Goal: Navigation & Orientation: Understand site structure

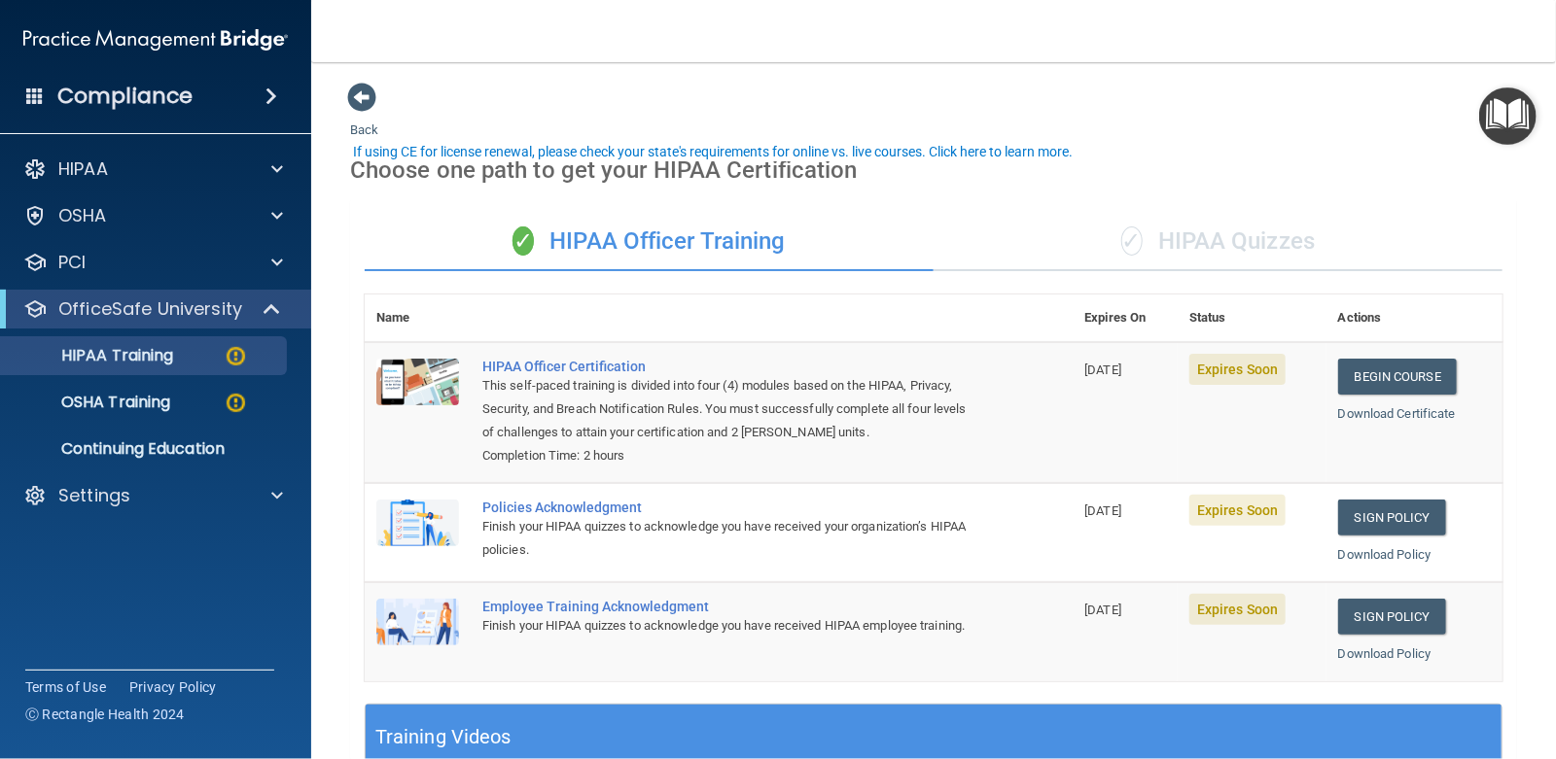
scroll to position [46, 0]
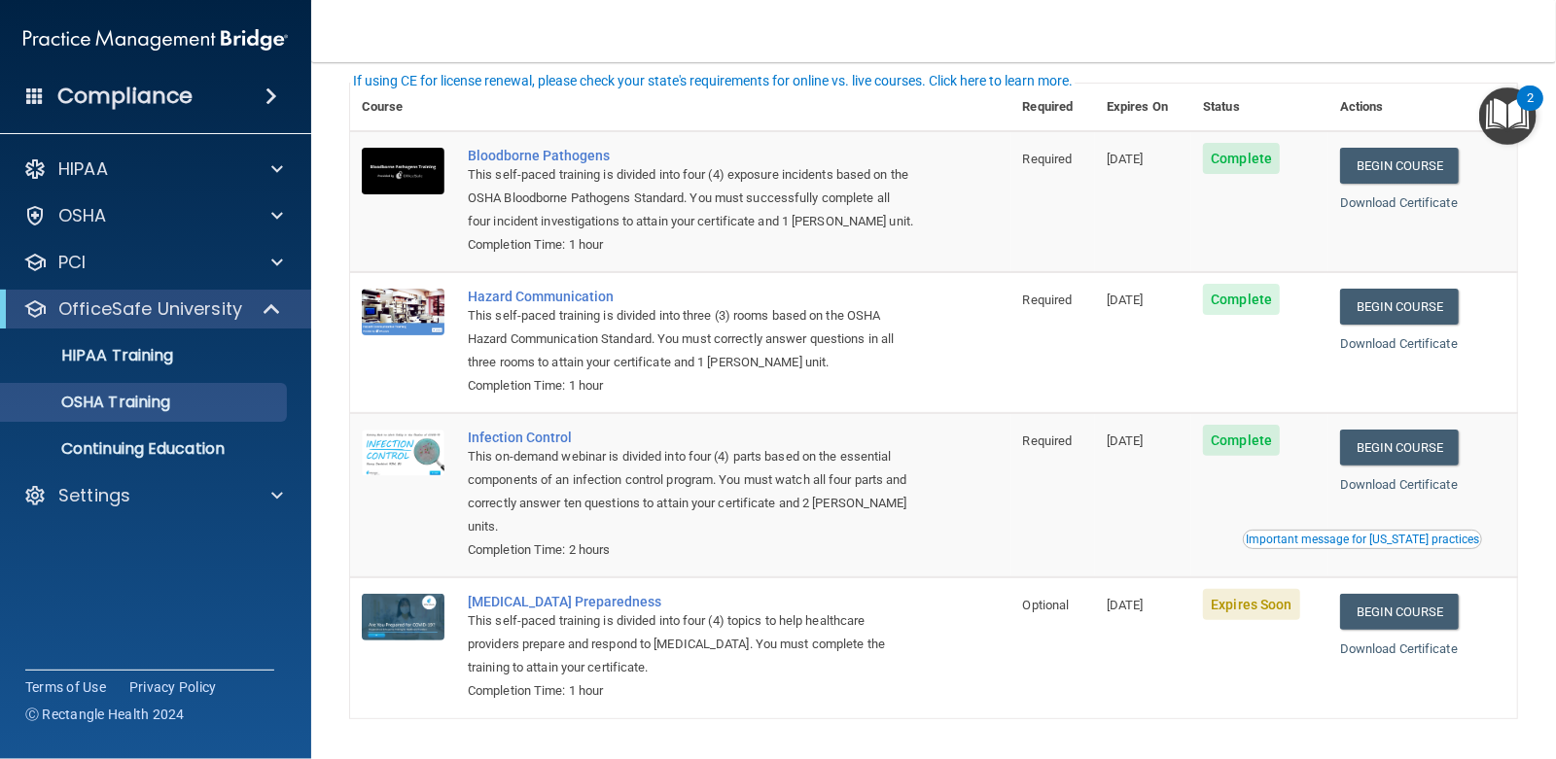
scroll to position [46, 0]
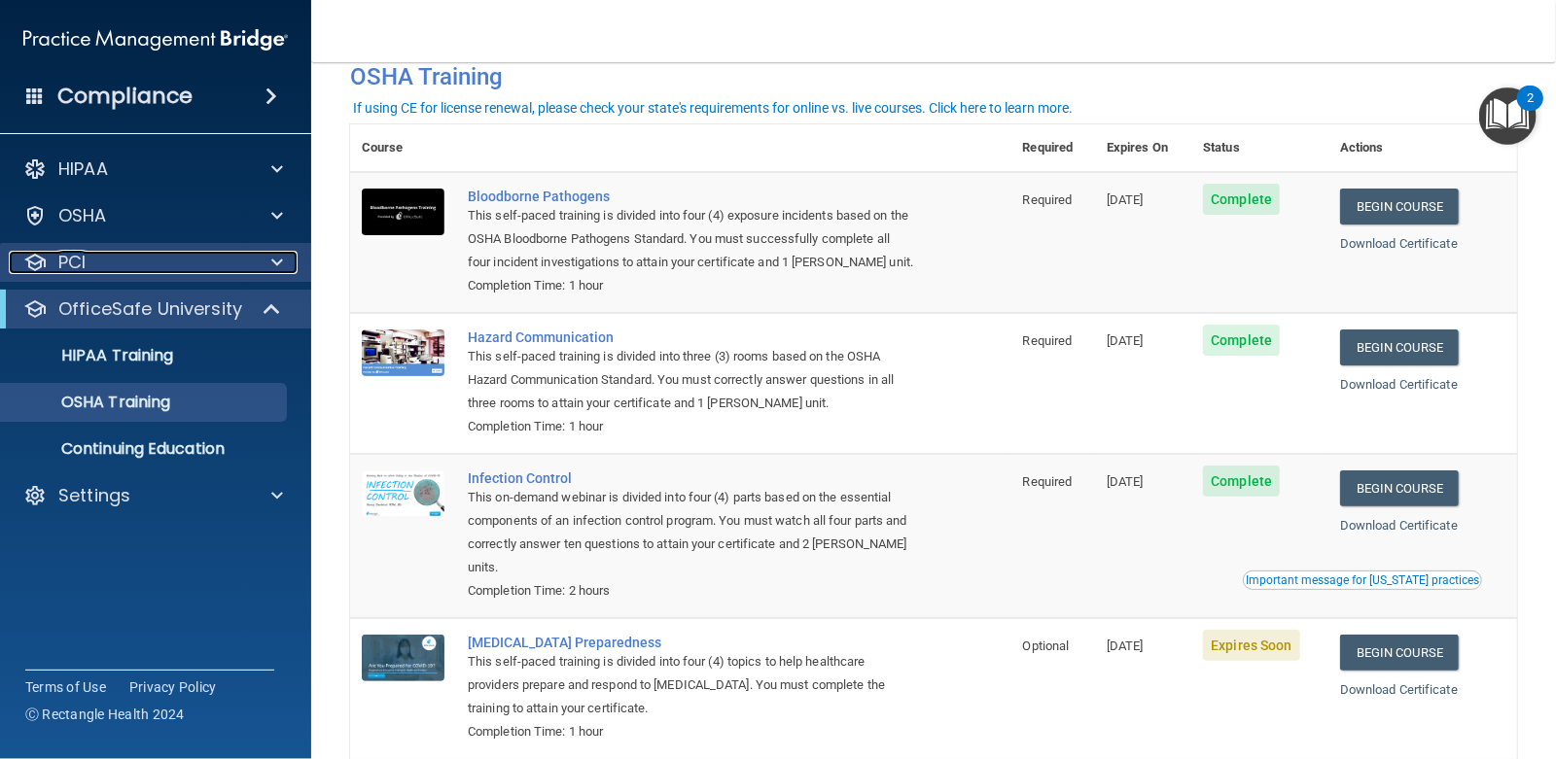
click at [92, 256] on div "PCI" at bounding box center [129, 262] width 241 height 23
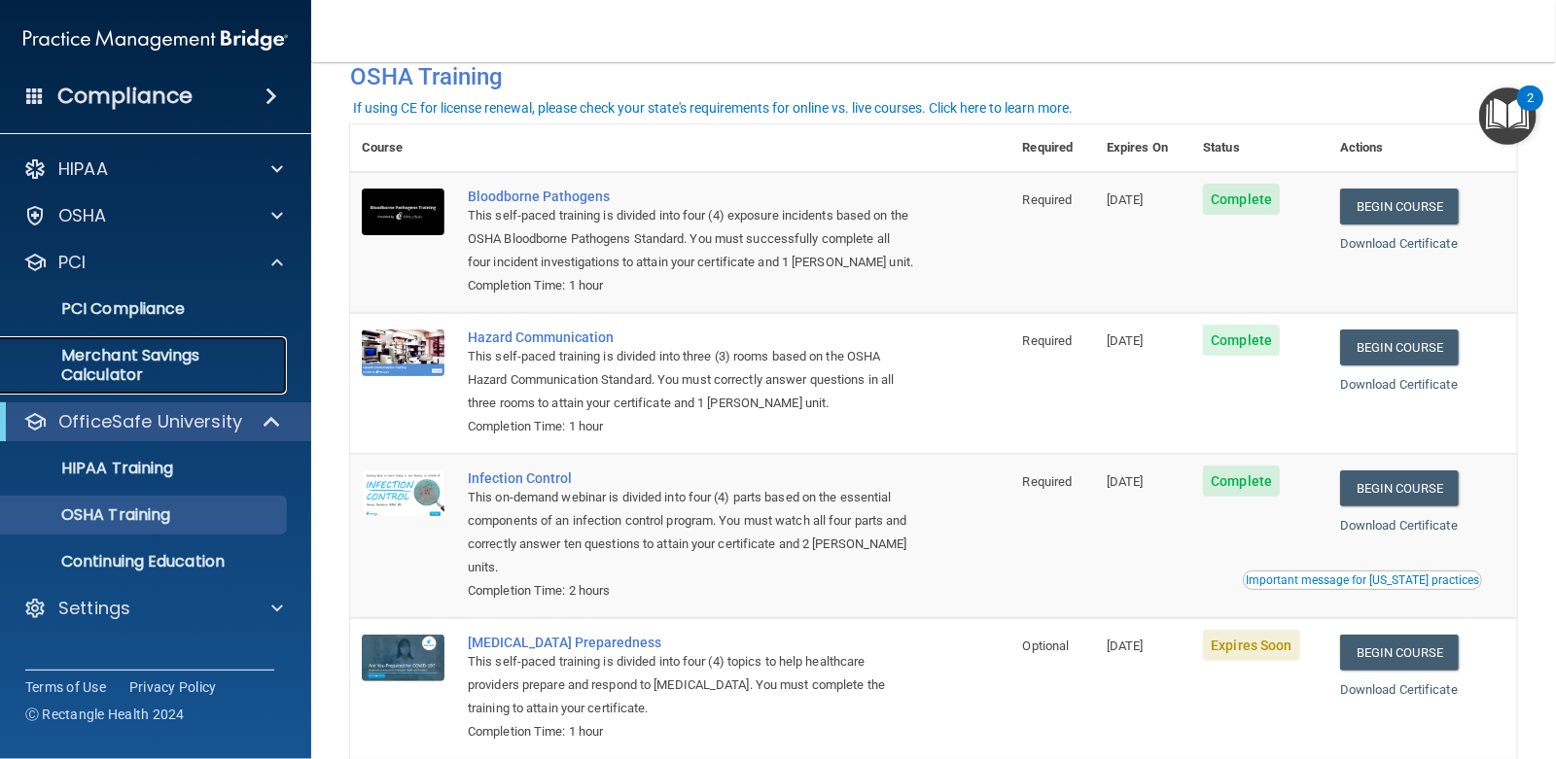
click at [116, 369] on p "Merchant Savings Calculator" at bounding box center [145, 365] width 265 height 39
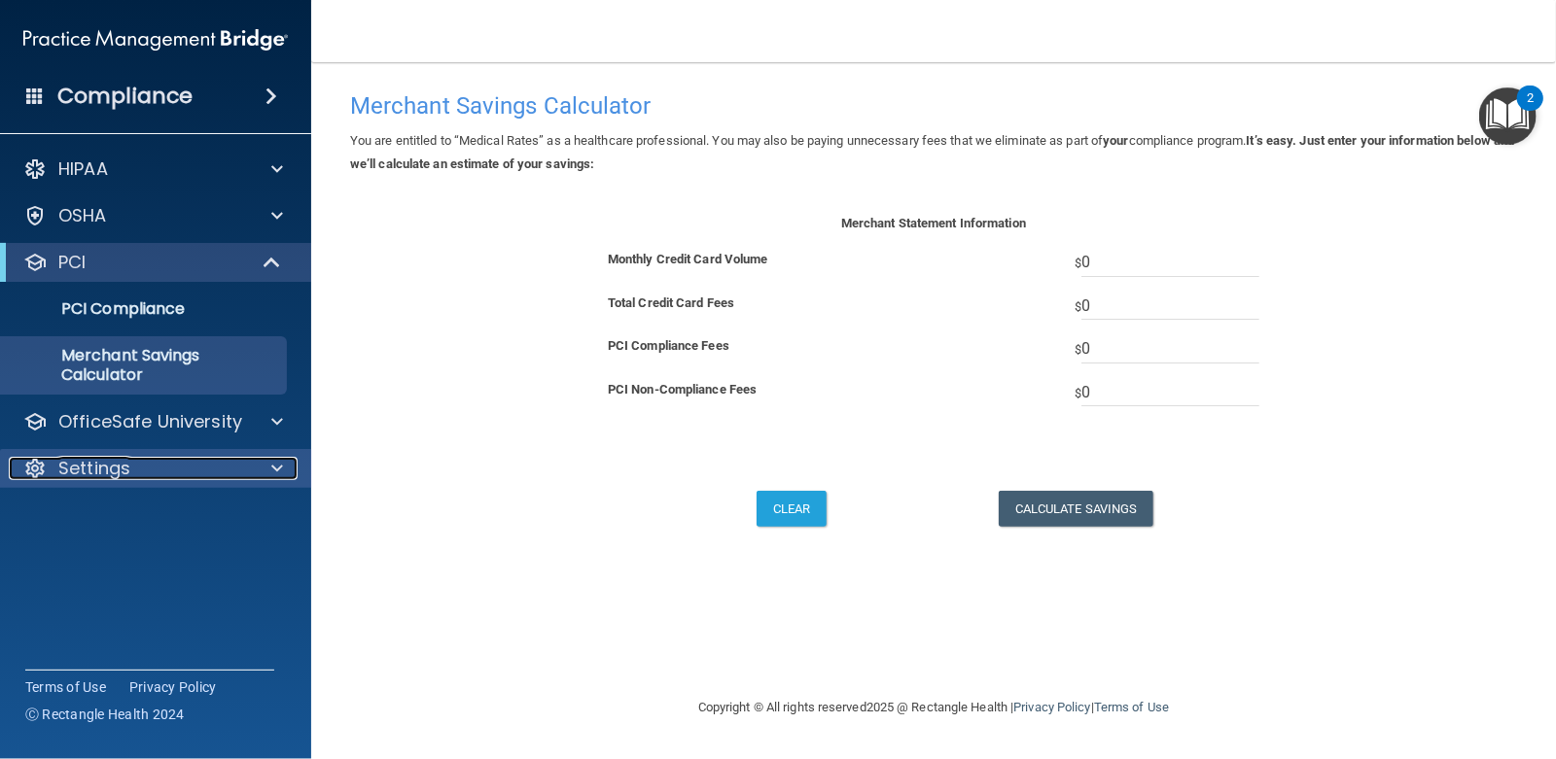
click at [73, 472] on p "Settings" at bounding box center [94, 468] width 72 height 23
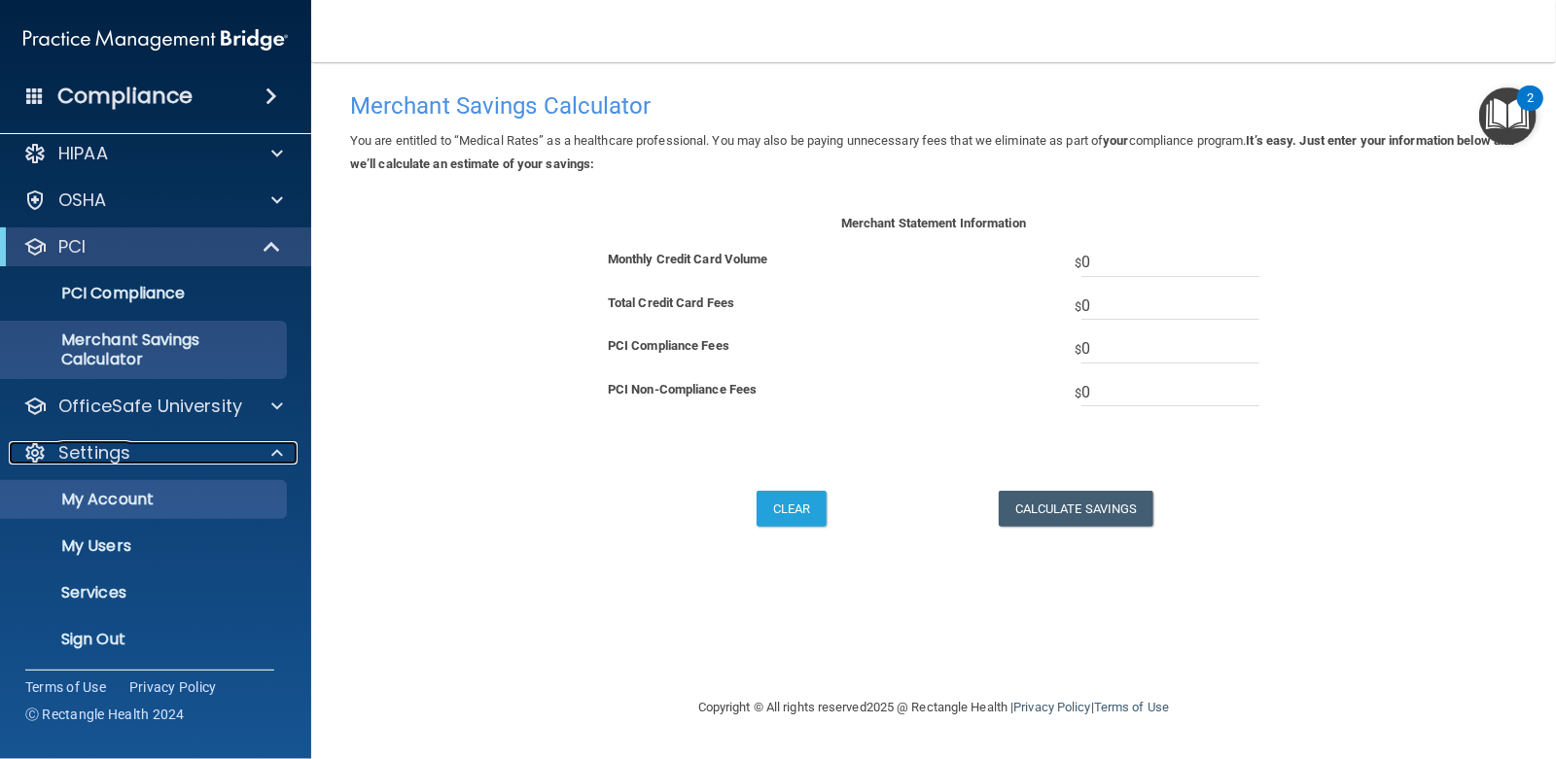
scroll to position [19, 0]
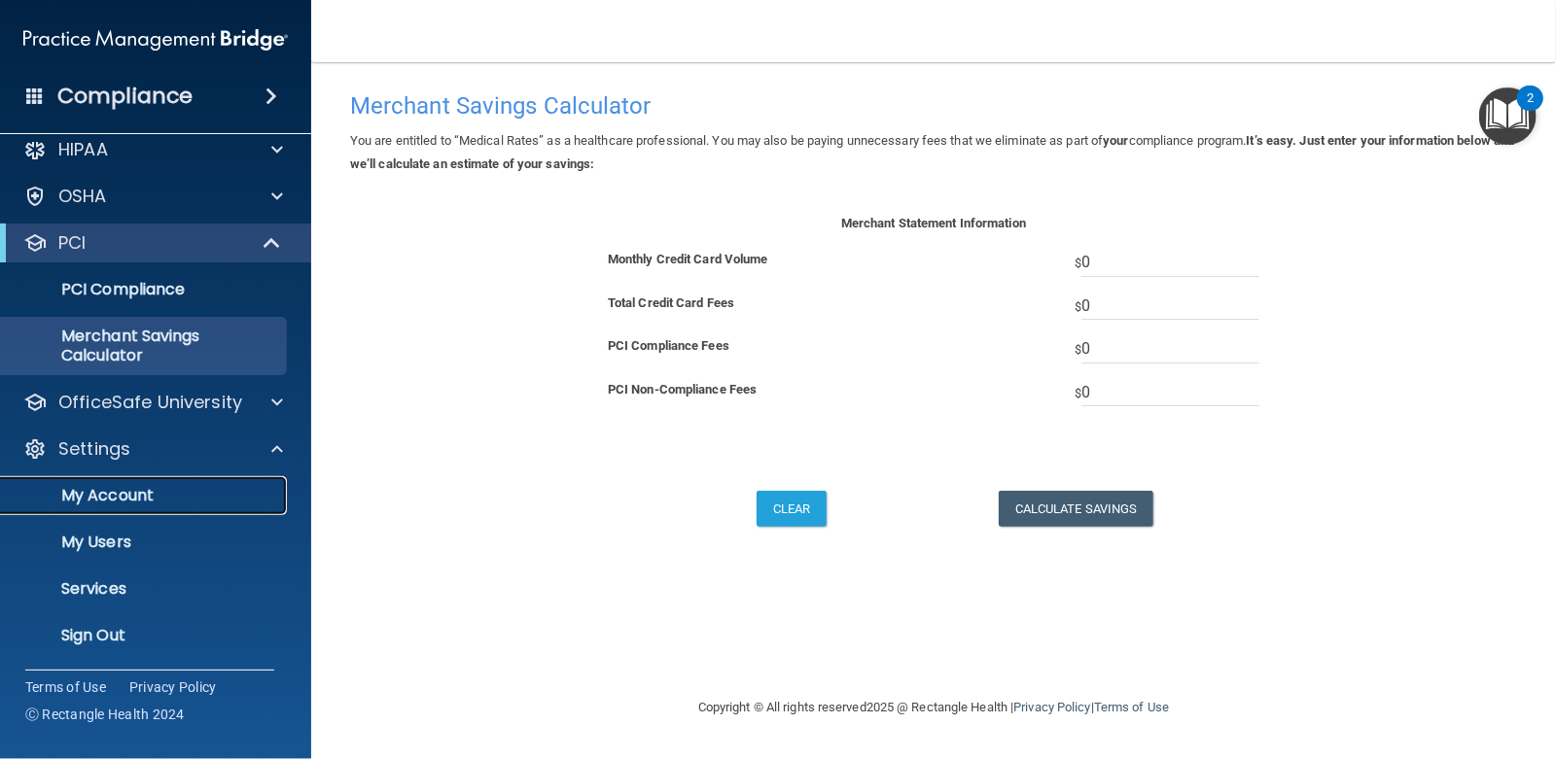
click at [119, 504] on p "My Account" at bounding box center [145, 495] width 265 height 19
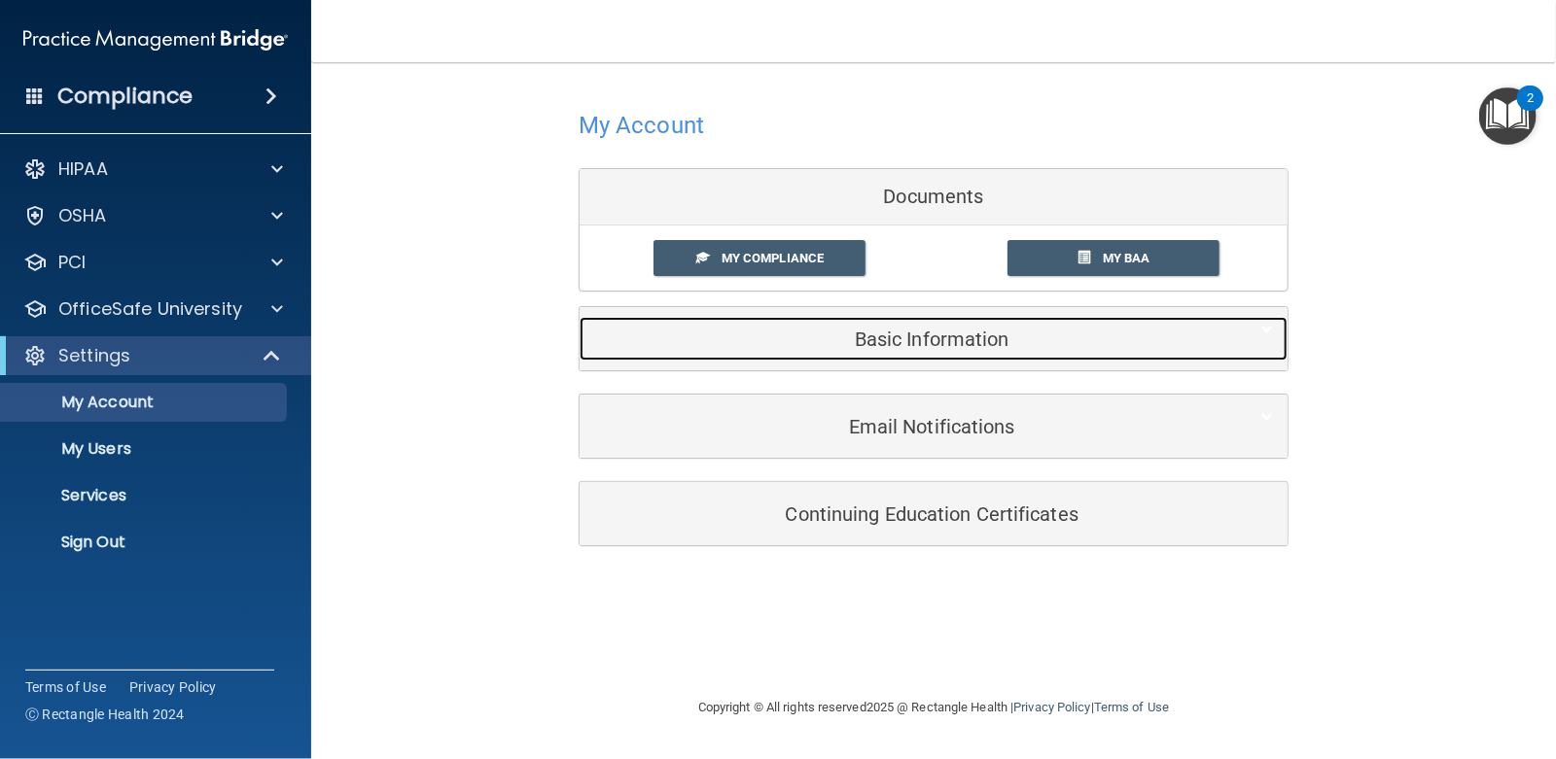
click at [978, 343] on h5 "Basic Information" at bounding box center [903, 339] width 619 height 21
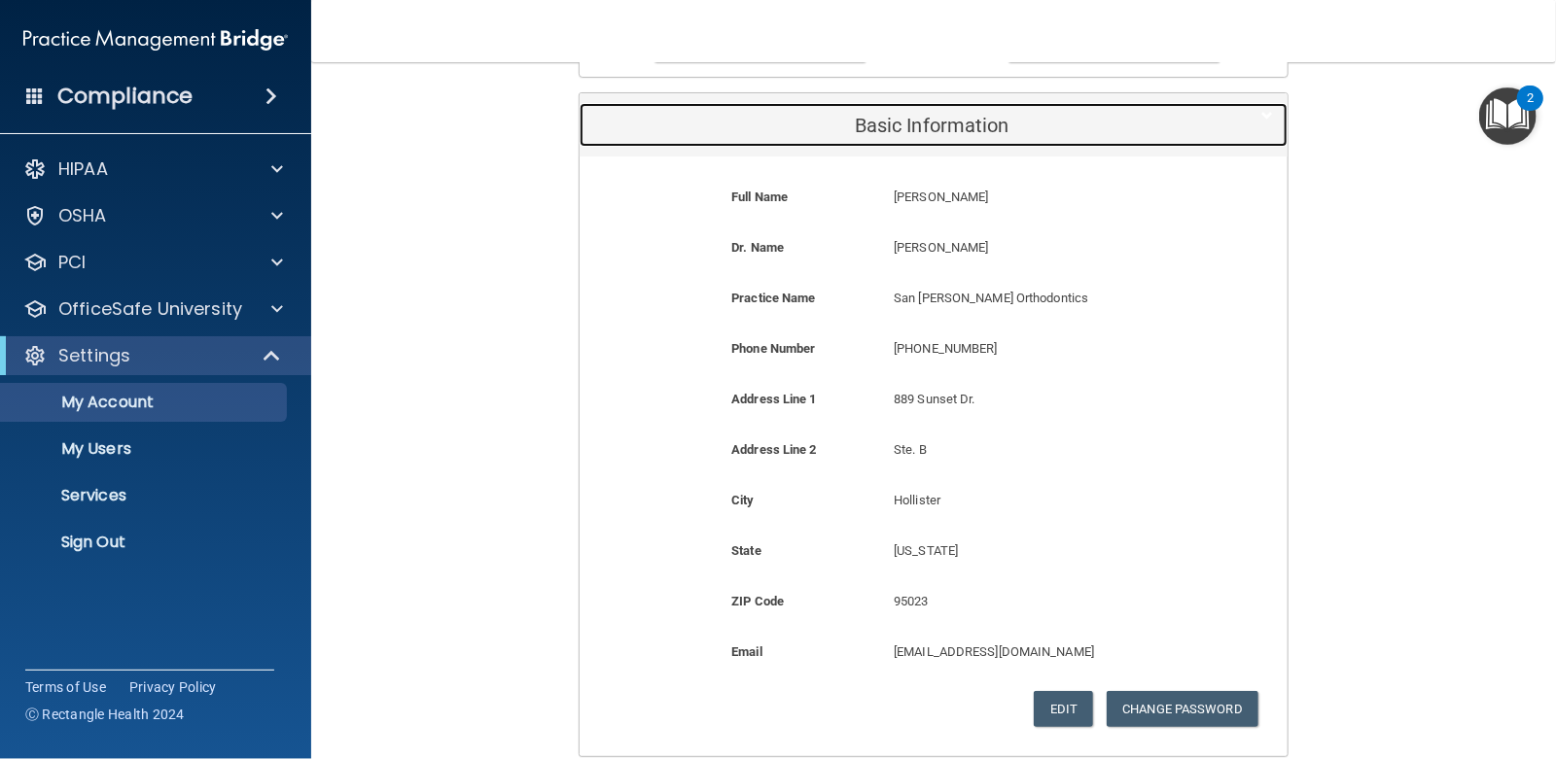
scroll to position [216, 0]
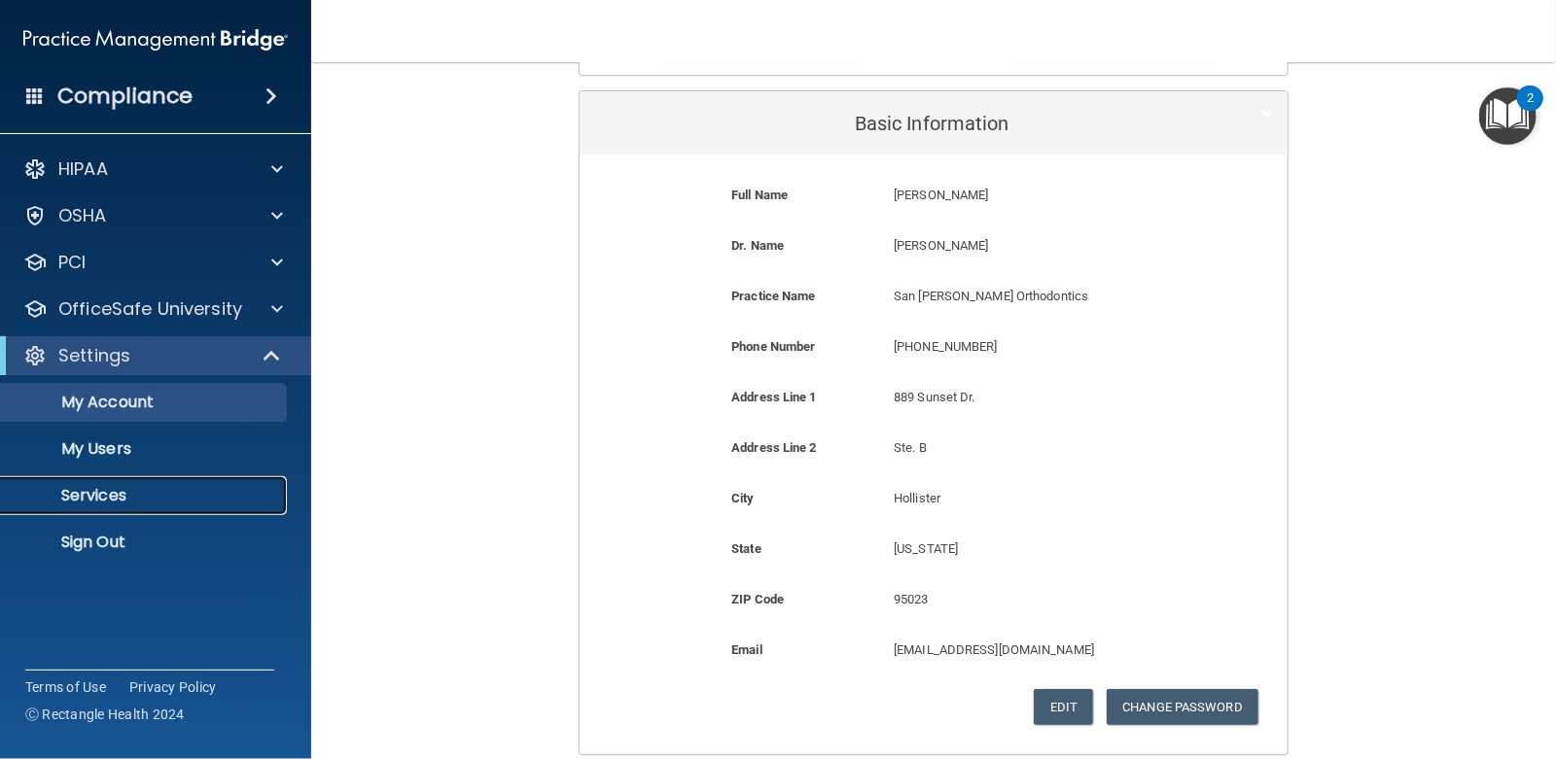
click at [134, 498] on p "Services" at bounding box center [145, 495] width 265 height 19
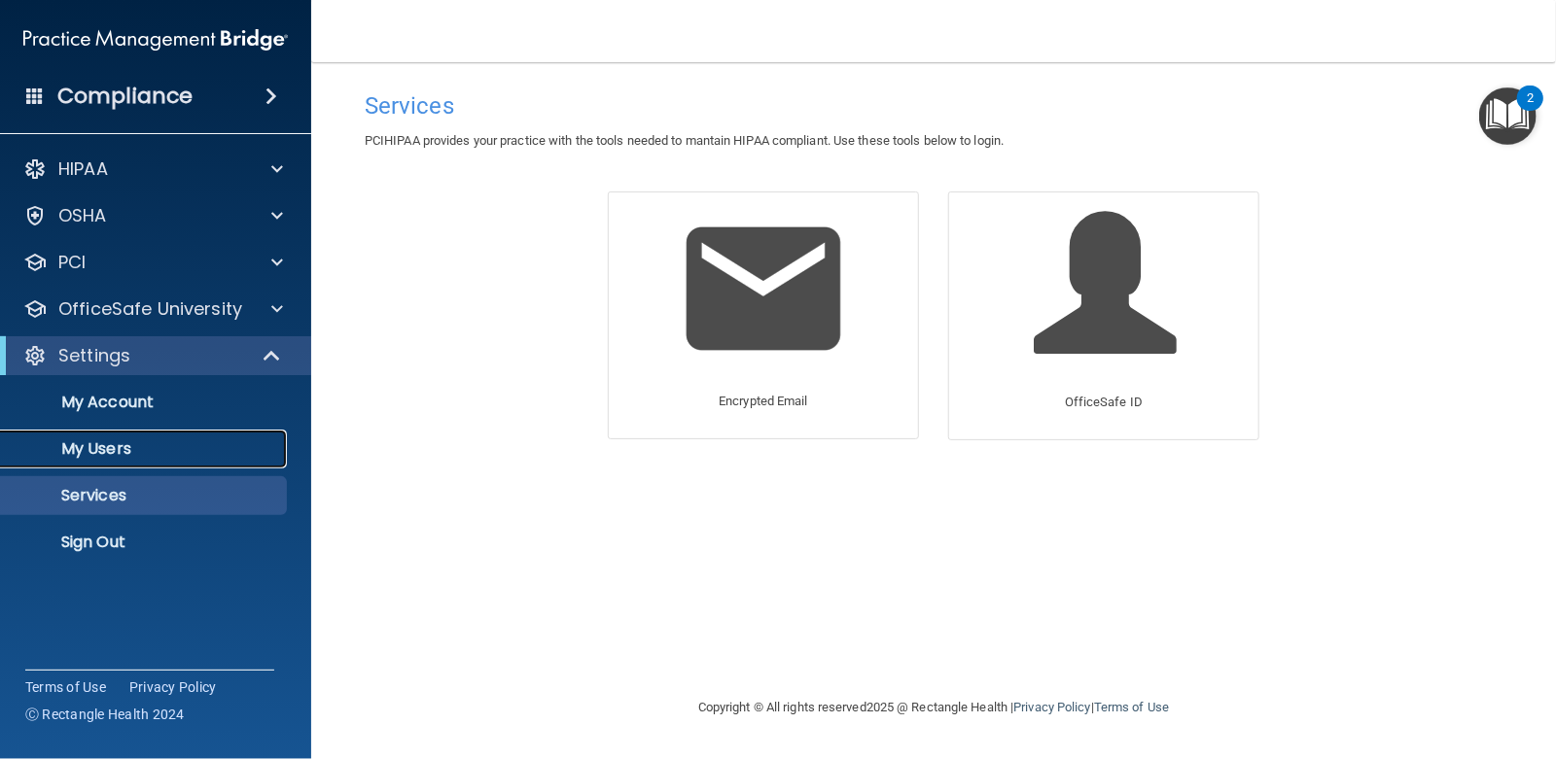
click at [124, 440] on p "My Users" at bounding box center [145, 449] width 265 height 19
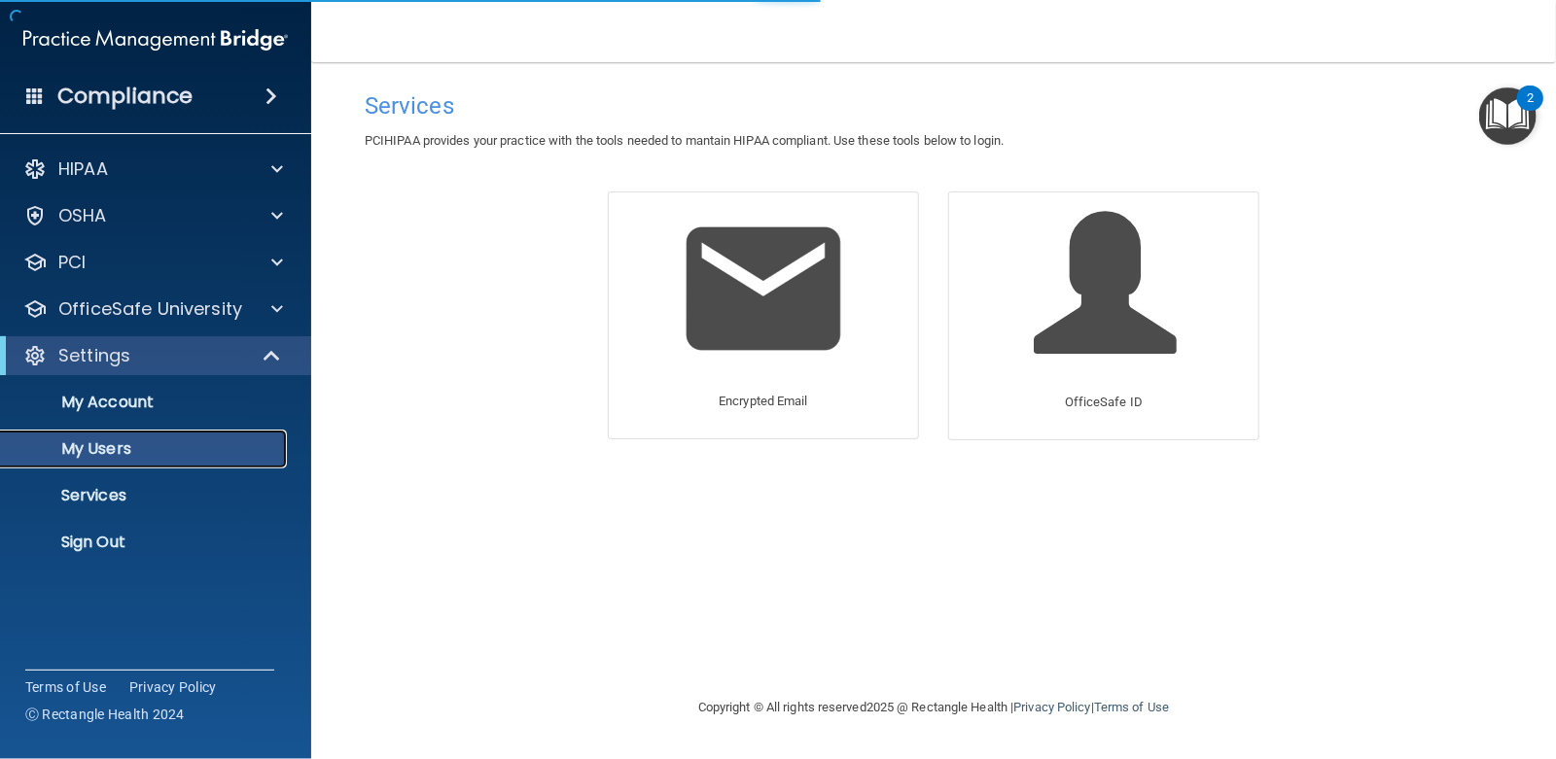
select select "20"
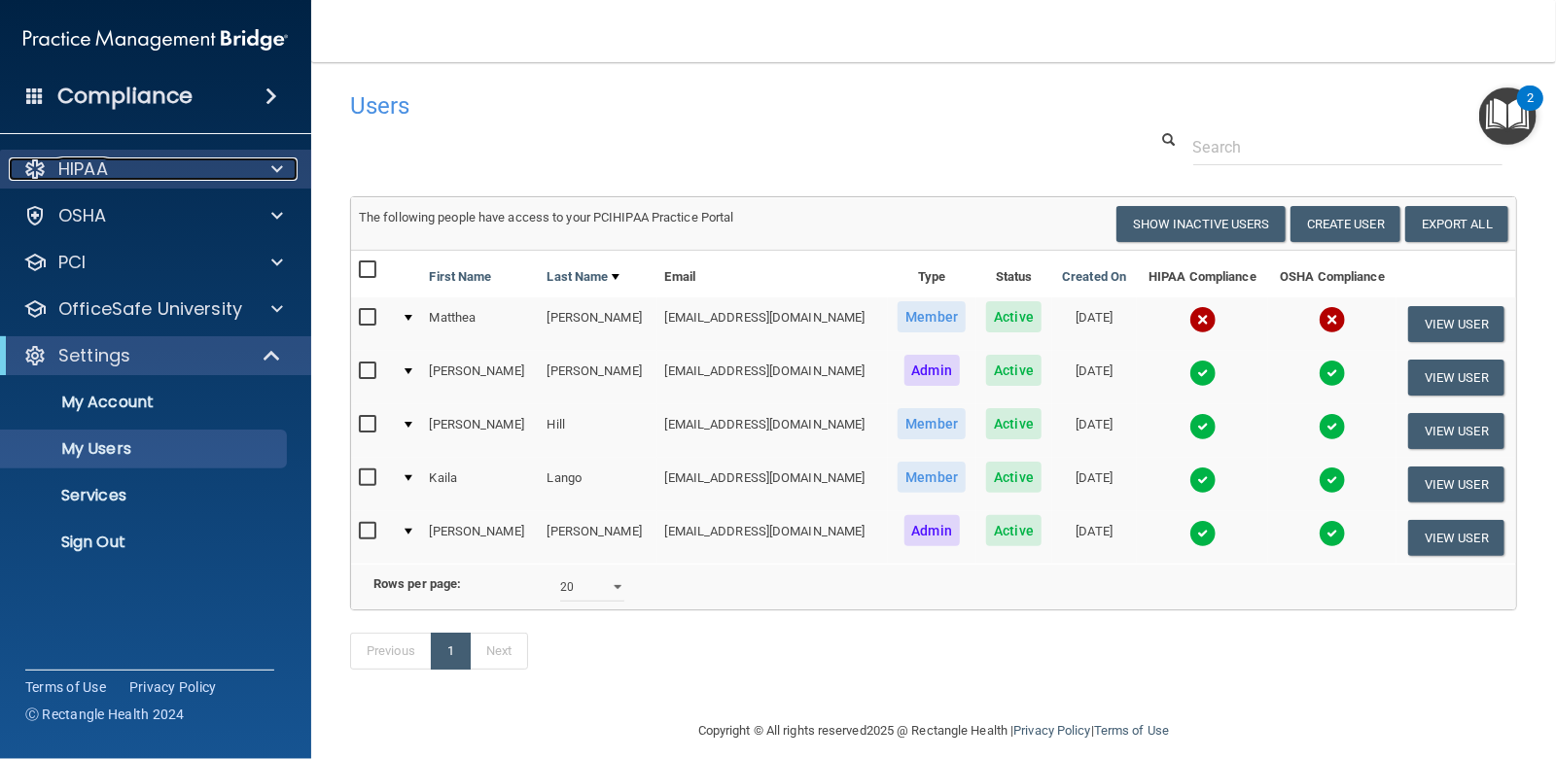
click at [154, 174] on div "HIPAA" at bounding box center [129, 169] width 241 height 23
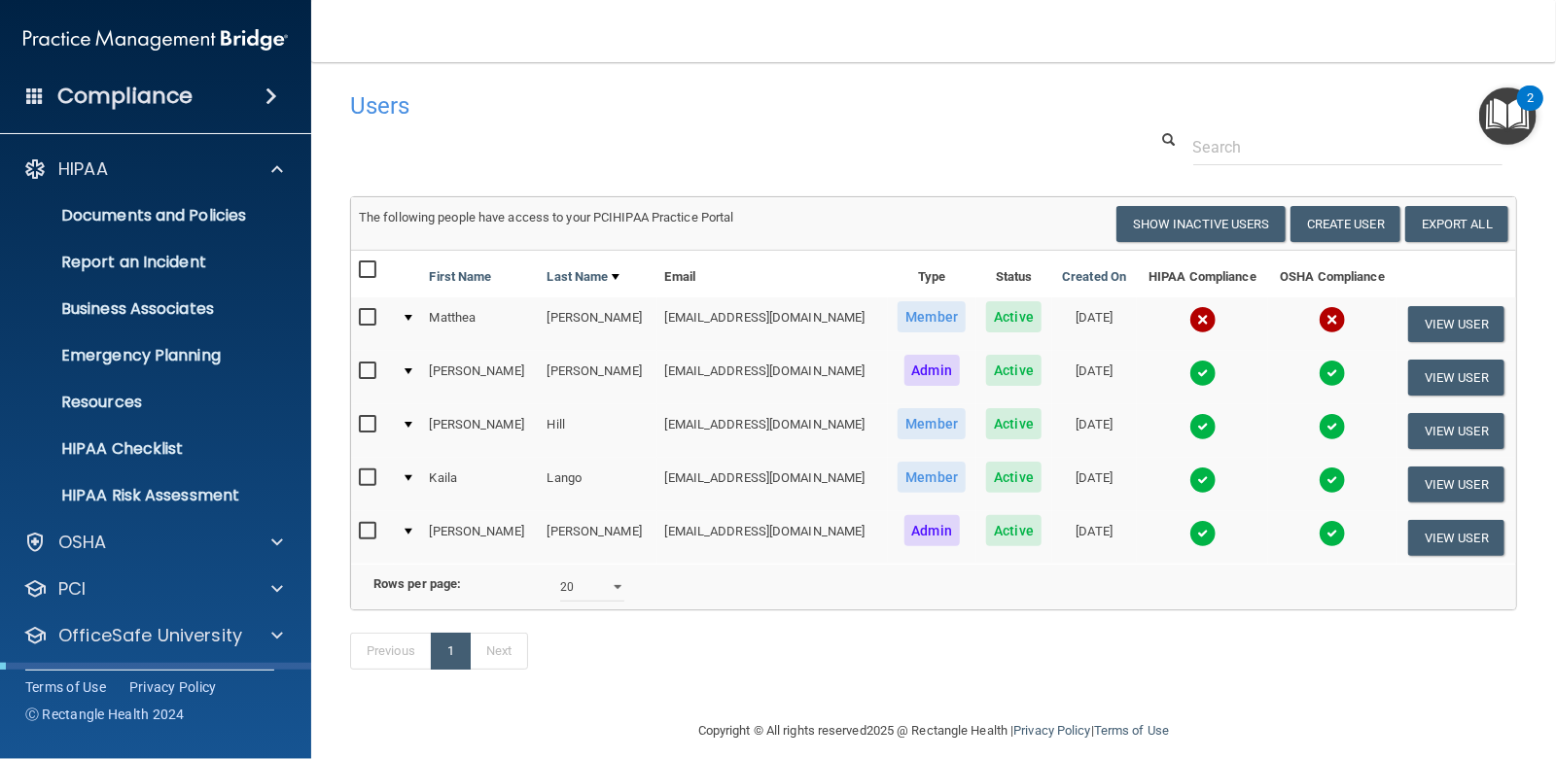
click at [272, 90] on span at bounding box center [271, 96] width 12 height 23
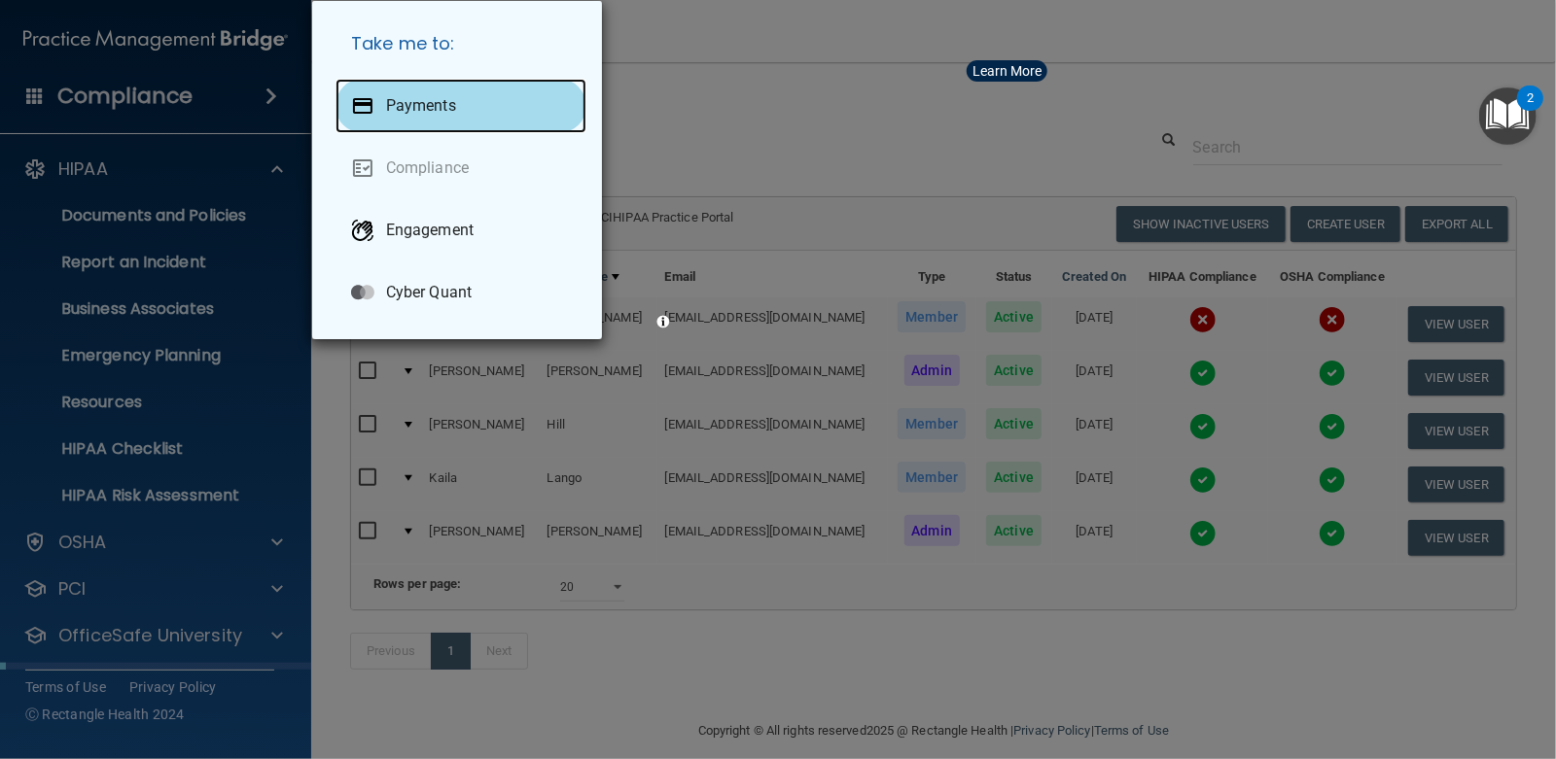
click at [456, 116] on p "Payments" at bounding box center [421, 105] width 70 height 19
